Goal: Book appointment/travel/reservation

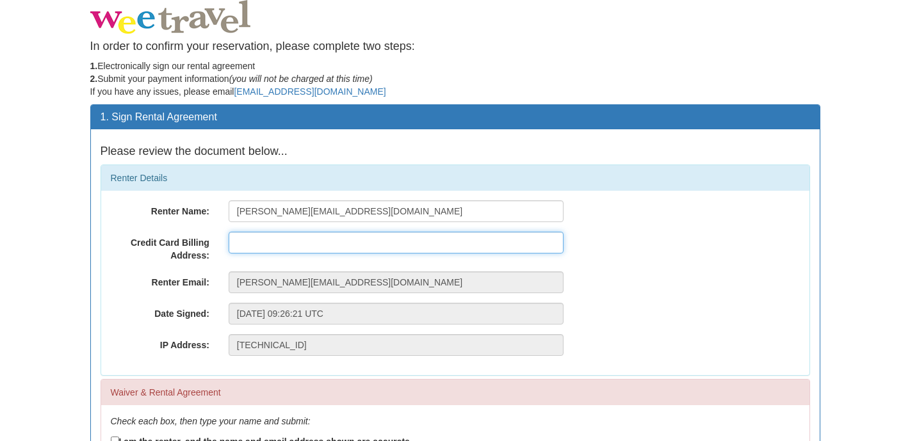
click at [272, 249] on input "text" at bounding box center [396, 243] width 335 height 22
type input "18 Mapia Rise, Pacific Pines, QLD, Australia, 4211"
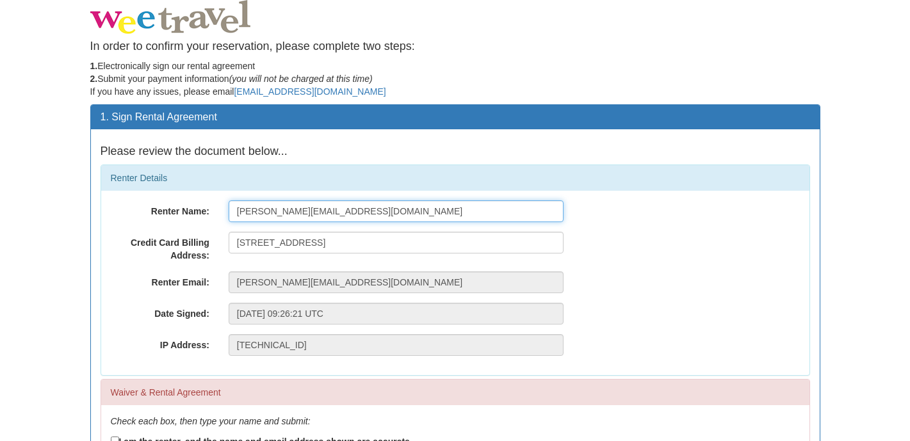
drag, startPoint x: 372, startPoint y: 215, endPoint x: 224, endPoint y: 210, distance: 148.0
click at [229, 213] on input "[PERSON_NAME][EMAIL_ADDRESS][DOMAIN_NAME]" at bounding box center [396, 211] width 335 height 22
type input "Ella Comeau"
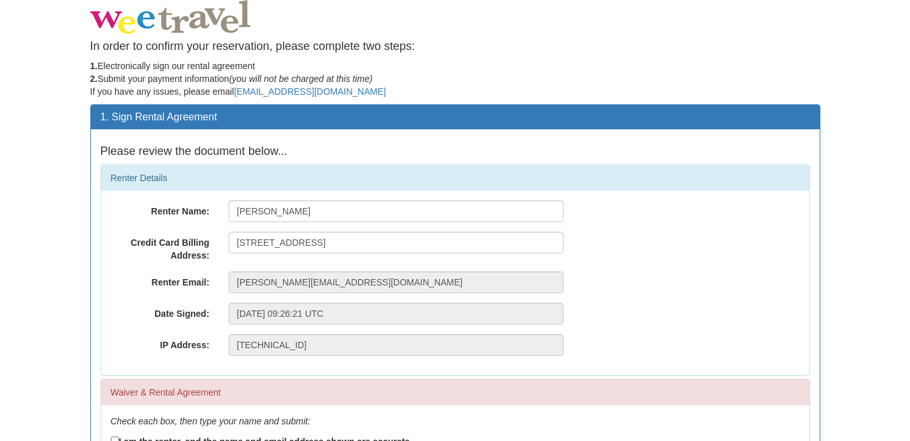
click at [75, 272] on body "In order to confirm your reservation, please complete two steps: 1. Electronica…" at bounding box center [455, 350] width 910 height 701
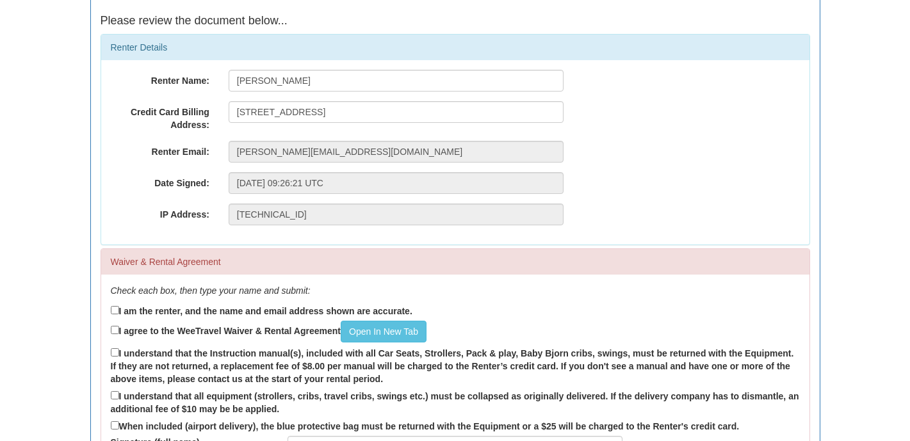
scroll to position [130, 0]
click at [118, 311] on input "I am the renter, and the name and email address shown are accurate." at bounding box center [115, 311] width 8 height 8
checkbox input "true"
click at [117, 331] on input "I agree to the WeeTravel Waiver & Rental Agreement Open In New Tab" at bounding box center [115, 331] width 8 height 8
checkbox input "true"
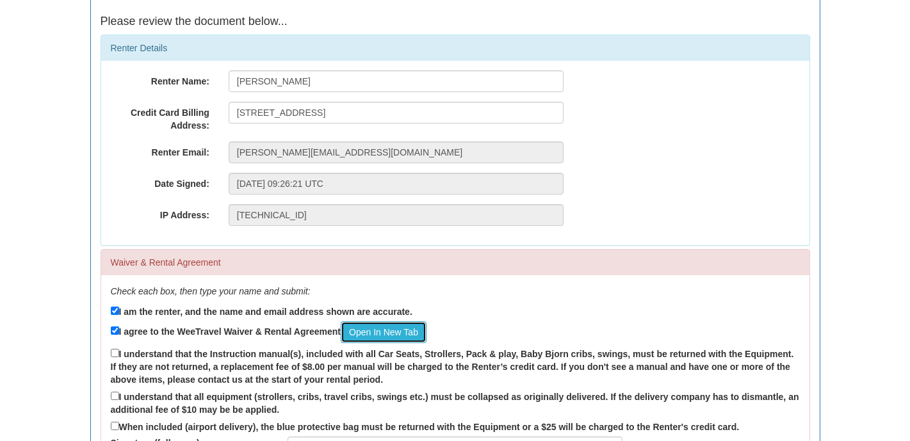
click at [407, 337] on link "Open In New Tab" at bounding box center [384, 333] width 86 height 22
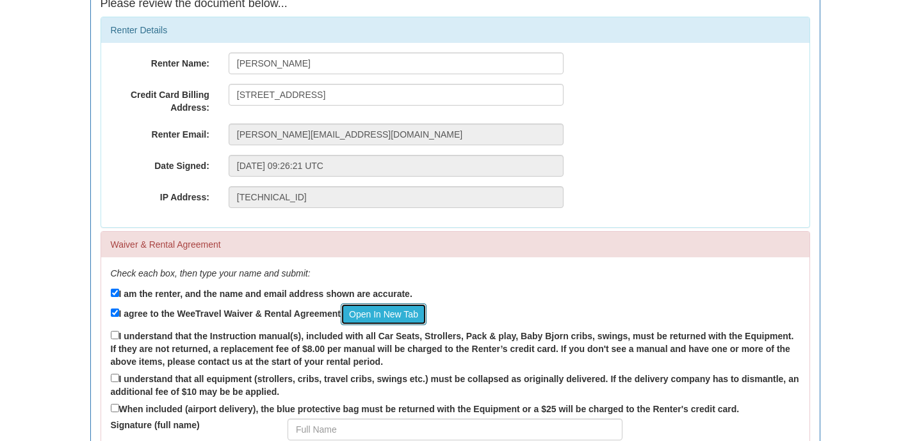
scroll to position [149, 0]
click at [115, 336] on input "I understand that the Instruction manual(s), included with all Car Seats, Strol…" at bounding box center [115, 334] width 8 height 8
checkbox input "true"
click at [115, 379] on input "I understand that all equipment (strollers, cribs, travel cribs, swings etc.) m…" at bounding box center [115, 377] width 8 height 8
checkbox input "true"
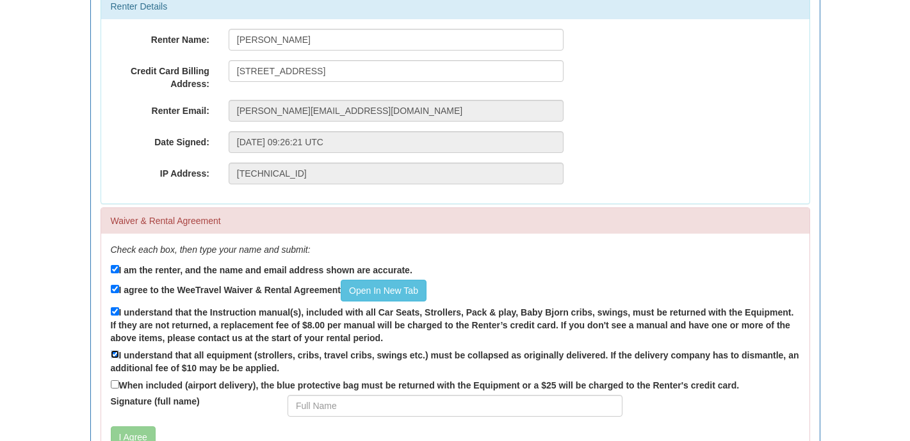
scroll to position [183, 0]
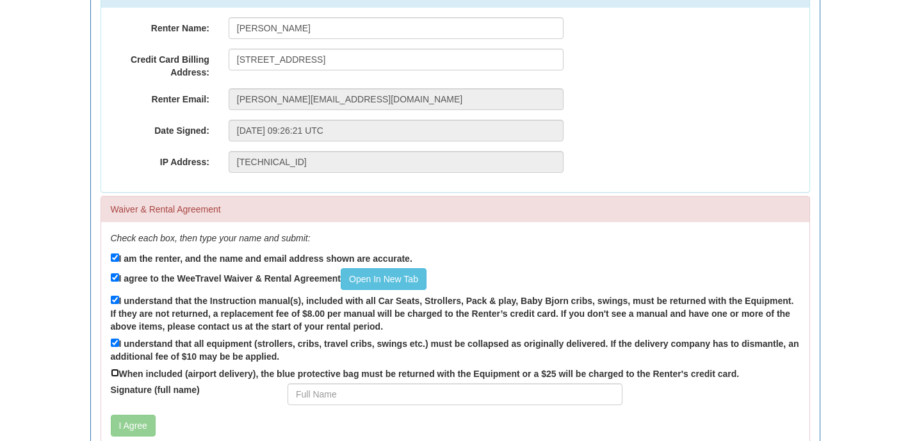
click at [117, 374] on input "When included (airport delivery), the blue protective bag must be returned with…" at bounding box center [115, 373] width 8 height 8
checkbox input "true"
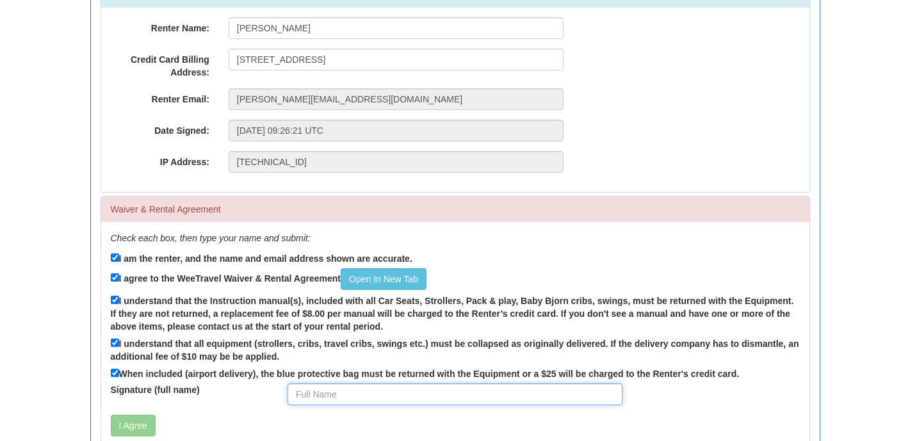
click at [311, 398] on input "Signature (full name)" at bounding box center [455, 395] width 335 height 22
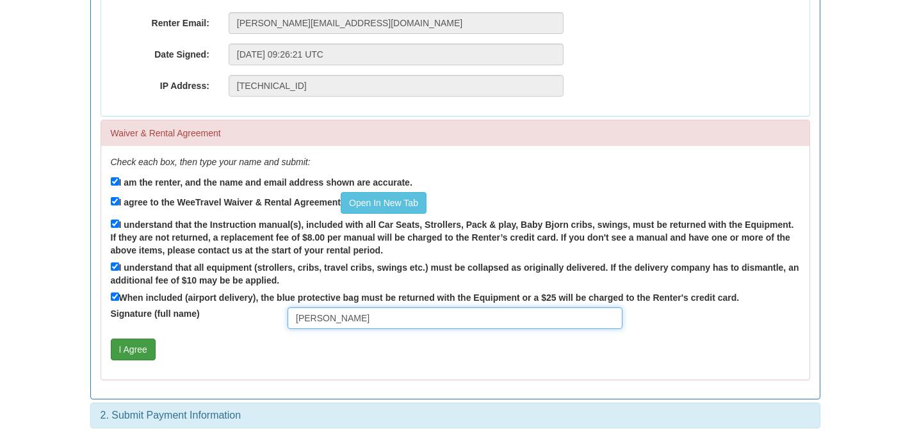
type input "Ella Comeau"
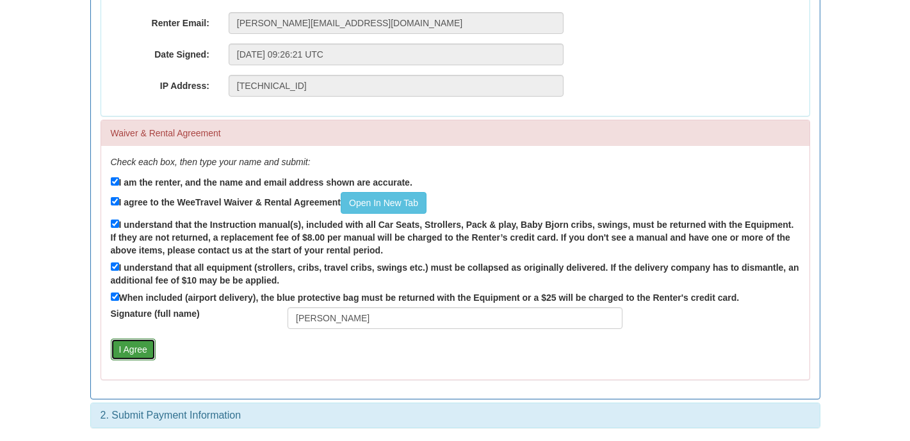
click at [138, 353] on button "I Agree" at bounding box center [133, 350] width 45 height 22
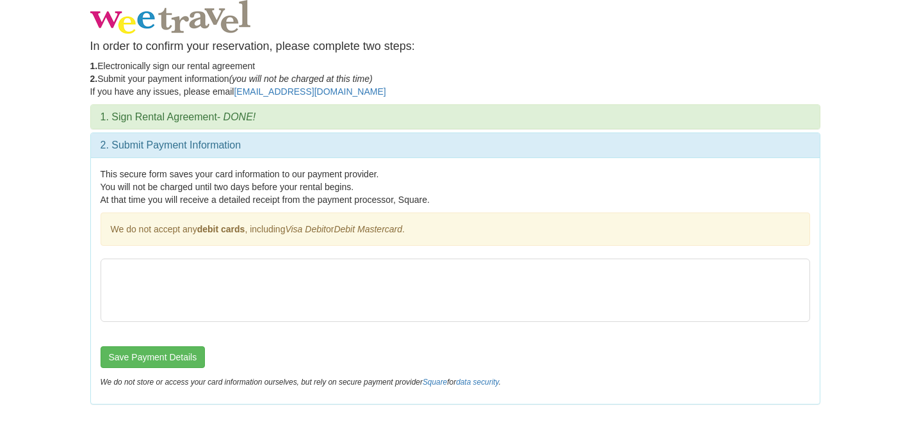
scroll to position [0, 0]
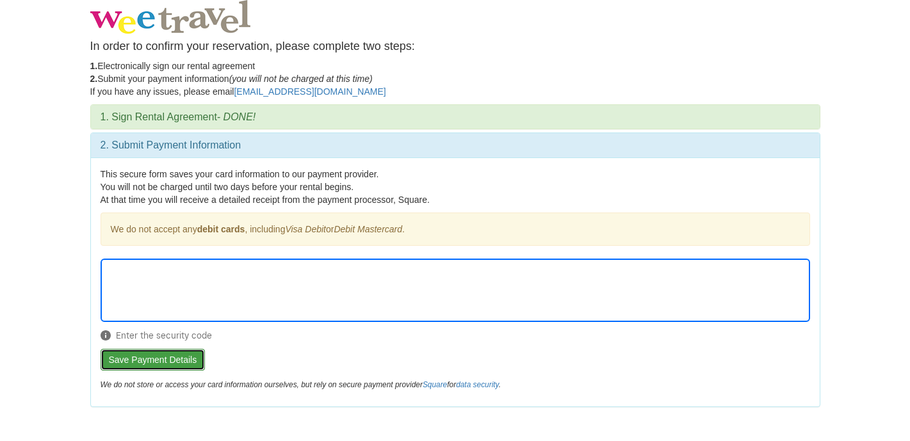
click at [189, 361] on button "Save Payment Details" at bounding box center [153, 360] width 105 height 22
